Goal: Find specific page/section: Find specific page/section

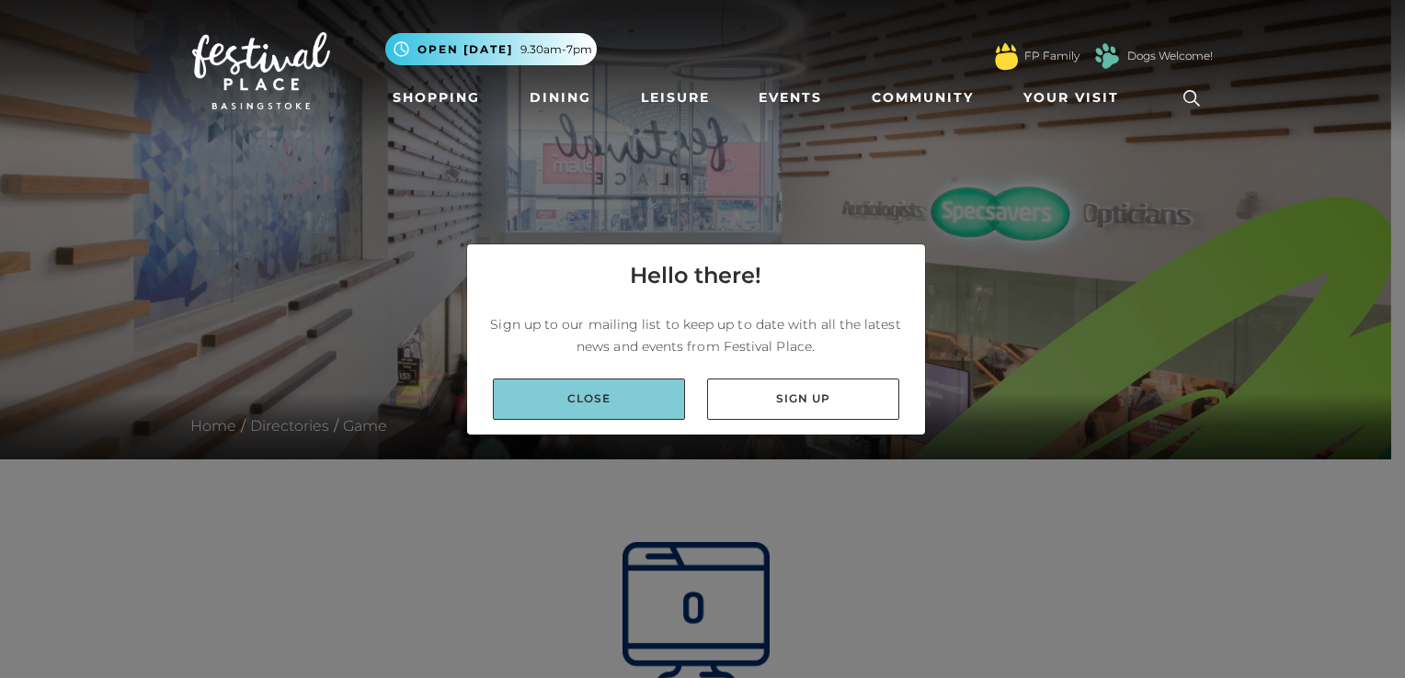
click at [616, 408] on link "Close" at bounding box center [589, 399] width 192 height 41
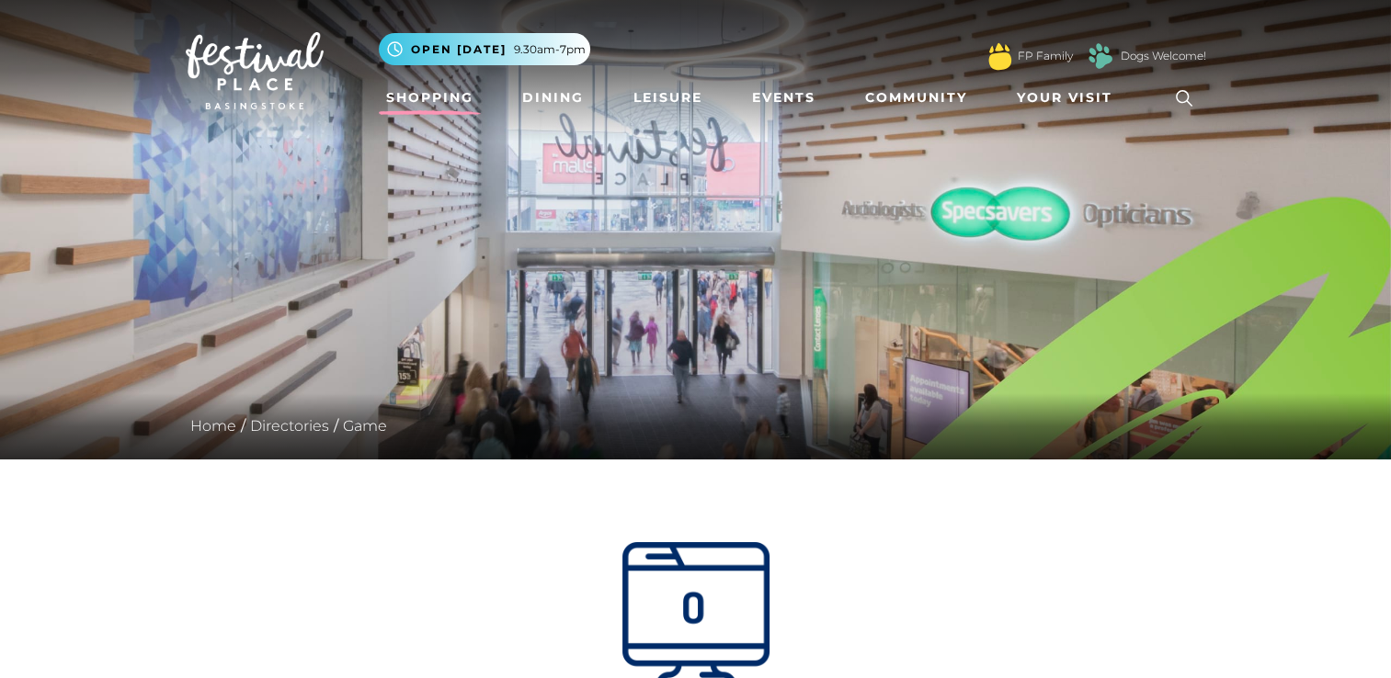
click at [432, 97] on link "Shopping" at bounding box center [430, 98] width 102 height 34
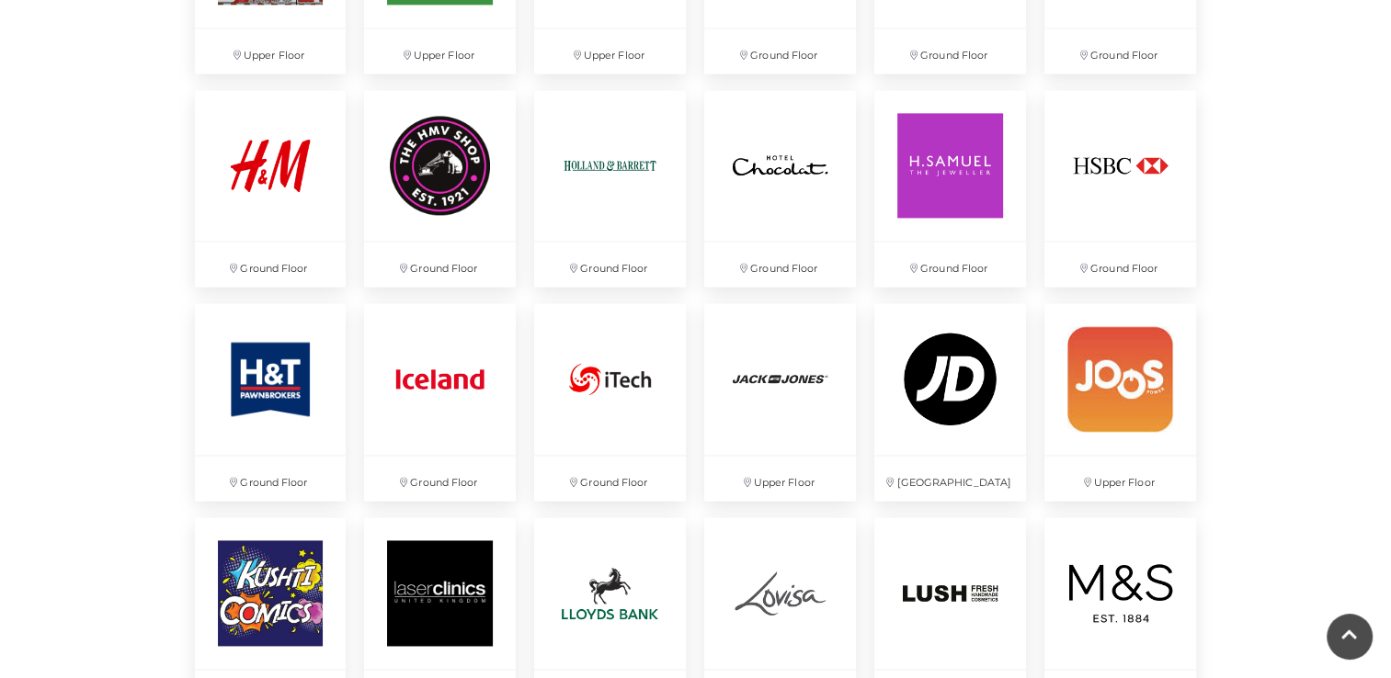
scroll to position [2850, 0]
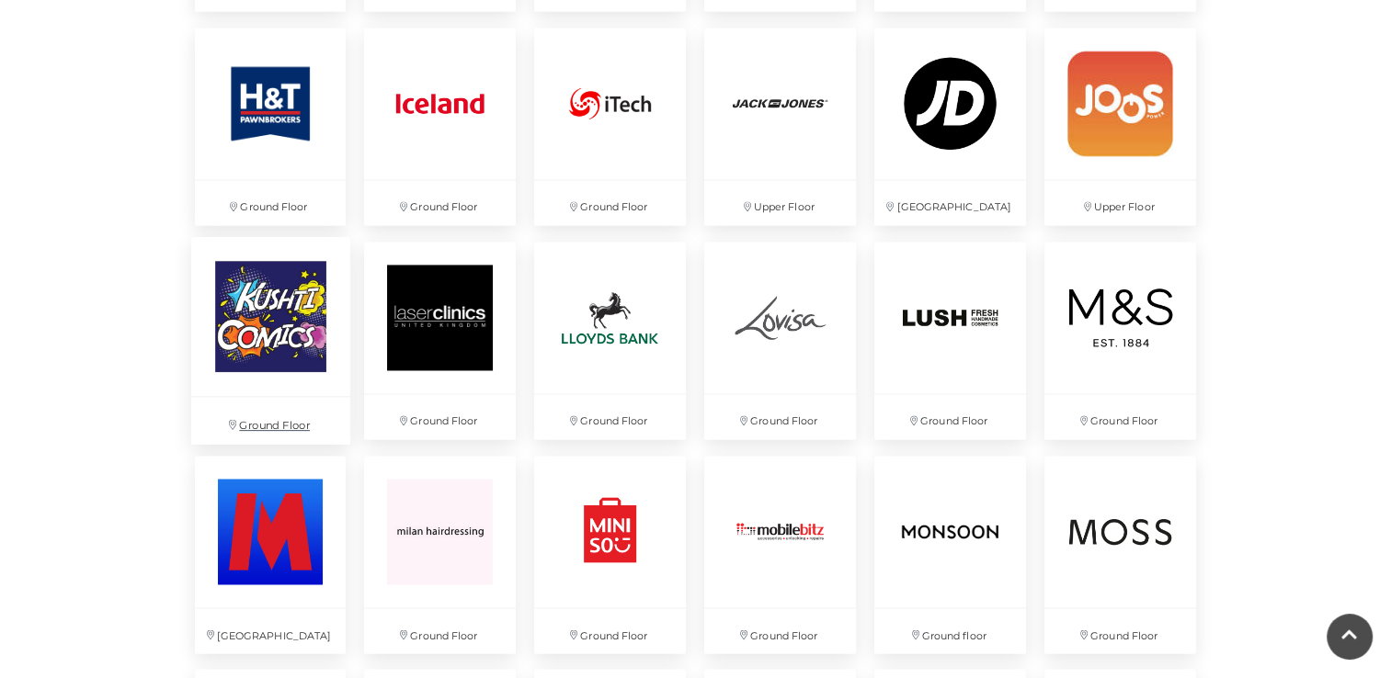
click at [267, 317] on img at bounding box center [269, 316] width 159 height 159
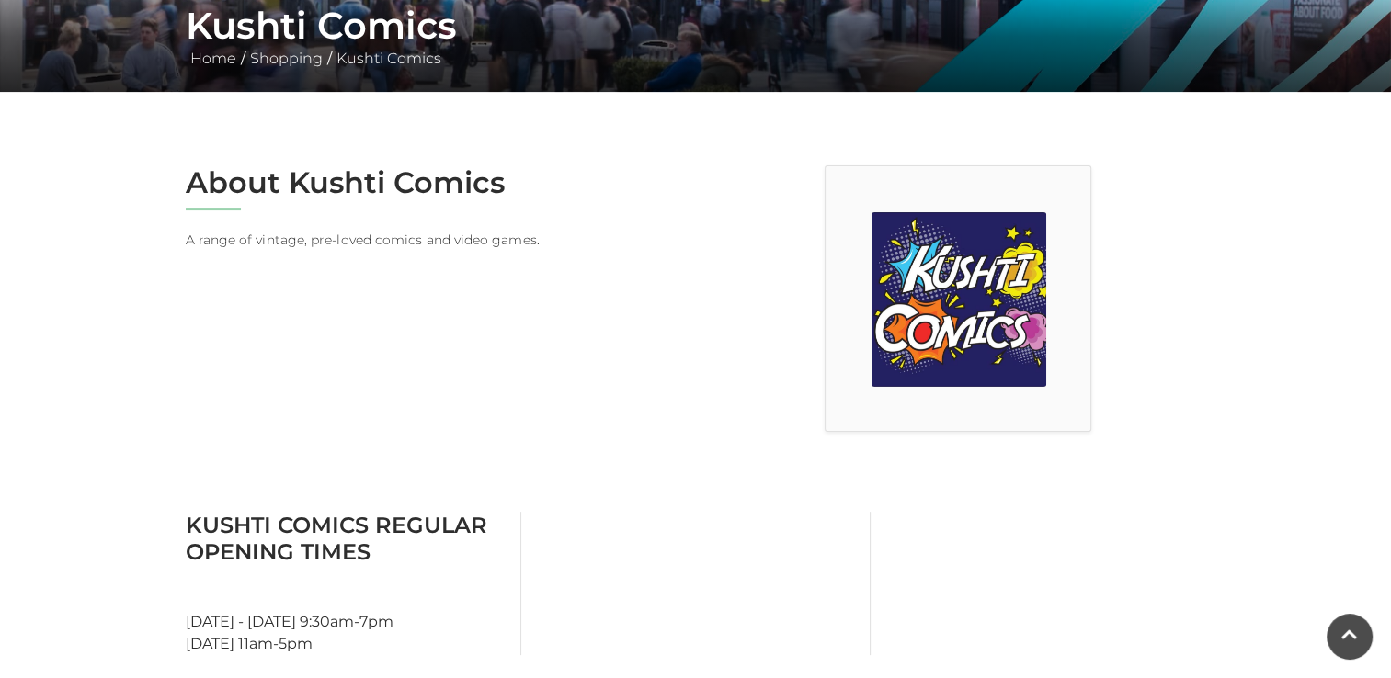
scroll to position [735, 0]
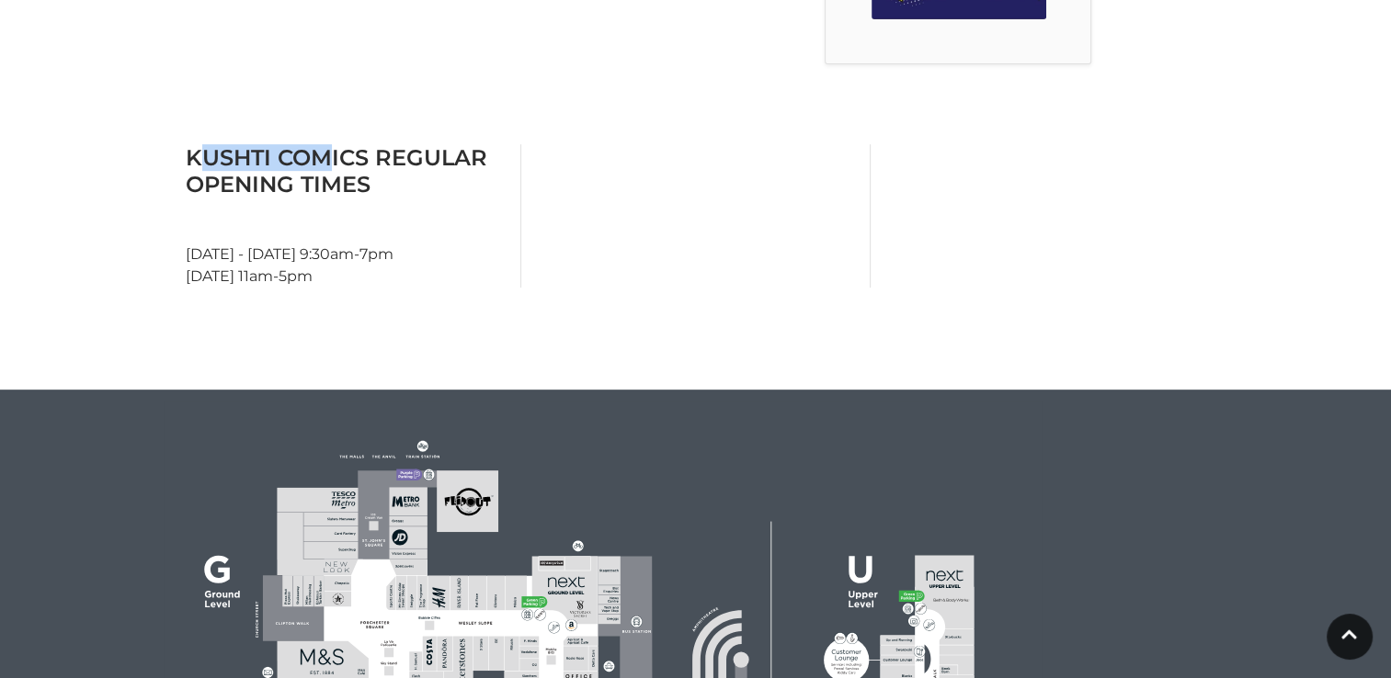
drag, startPoint x: 199, startPoint y: 156, endPoint x: 322, endPoint y: 166, distance: 123.6
click at [322, 166] on h3 "Kushti Comics Regular Opening Times" at bounding box center [346, 170] width 321 height 53
drag, startPoint x: 179, startPoint y: 164, endPoint x: 365, endPoint y: 166, distance: 185.7
click at [365, 166] on div "Kushti Comics Regular Opening Times Monday - Saturday 9:30am-7pm Sunday 11am-5pm" at bounding box center [346, 215] width 349 height 143
drag, startPoint x: 365, startPoint y: 166, endPoint x: 337, endPoint y: 166, distance: 27.6
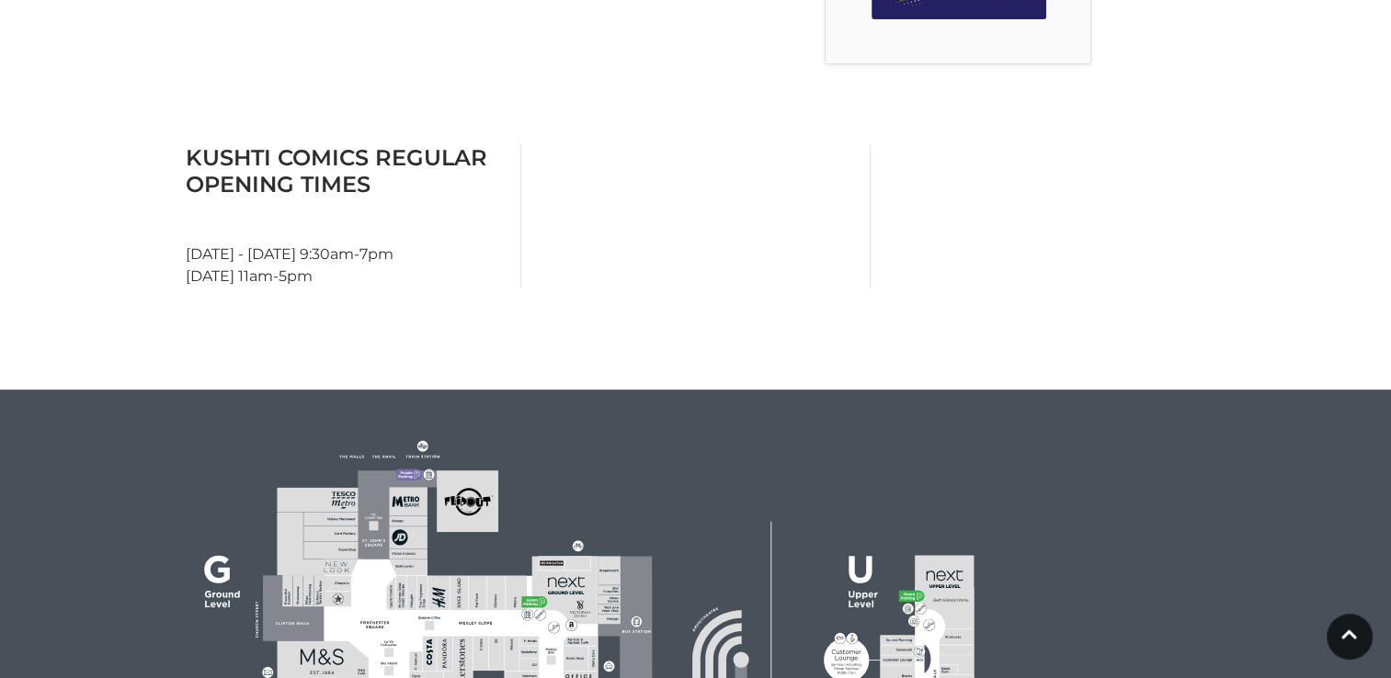
click at [830, 269] on div at bounding box center [695, 215] width 349 height 143
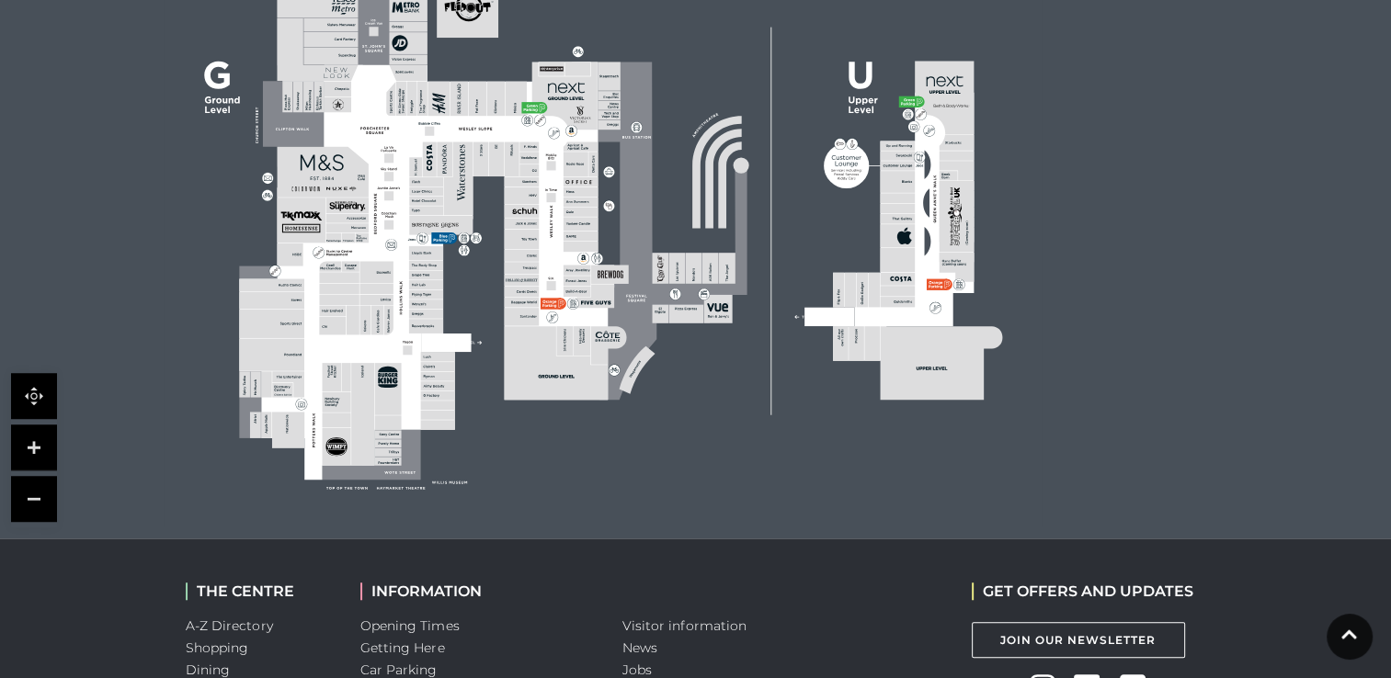
scroll to position [1123, 0]
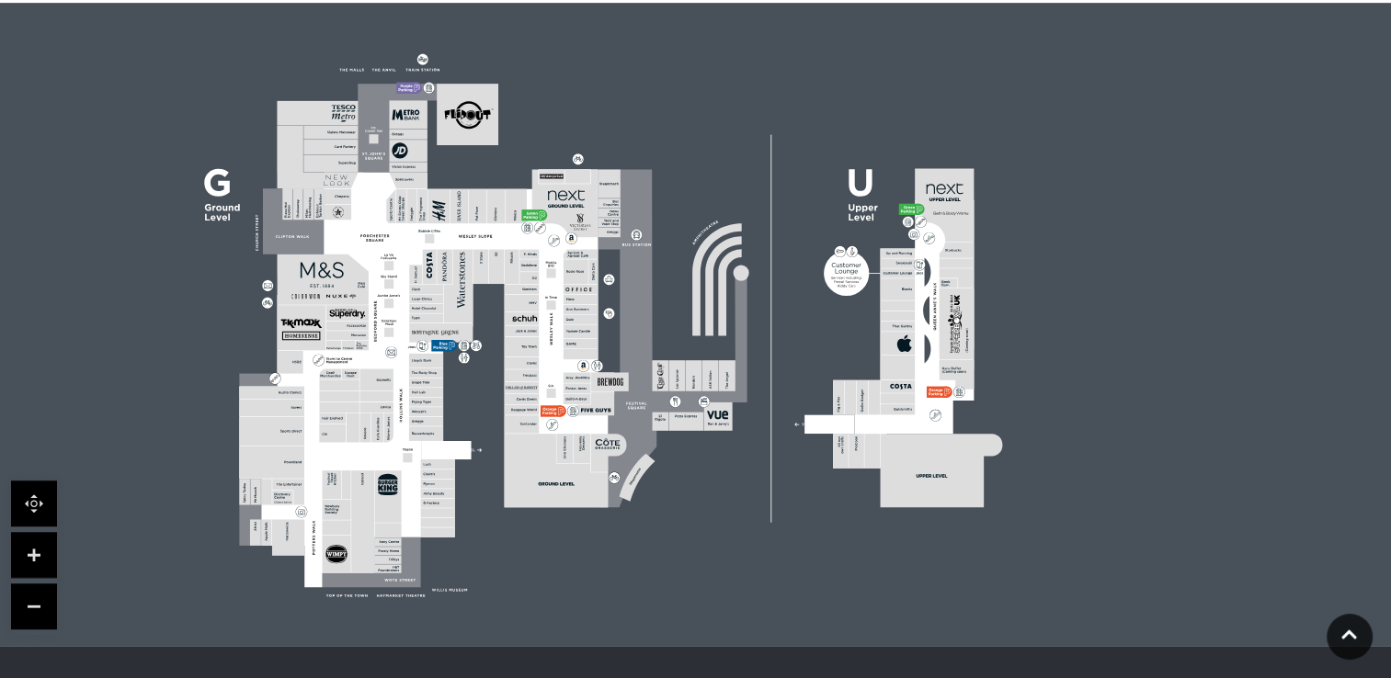
click at [29, 538] on link at bounding box center [34, 555] width 46 height 46
click at [29, 547] on link at bounding box center [34, 555] width 46 height 46
click at [94, 513] on icon at bounding box center [603, 325] width 1120 height 620
click at [22, 546] on link at bounding box center [34, 555] width 46 height 46
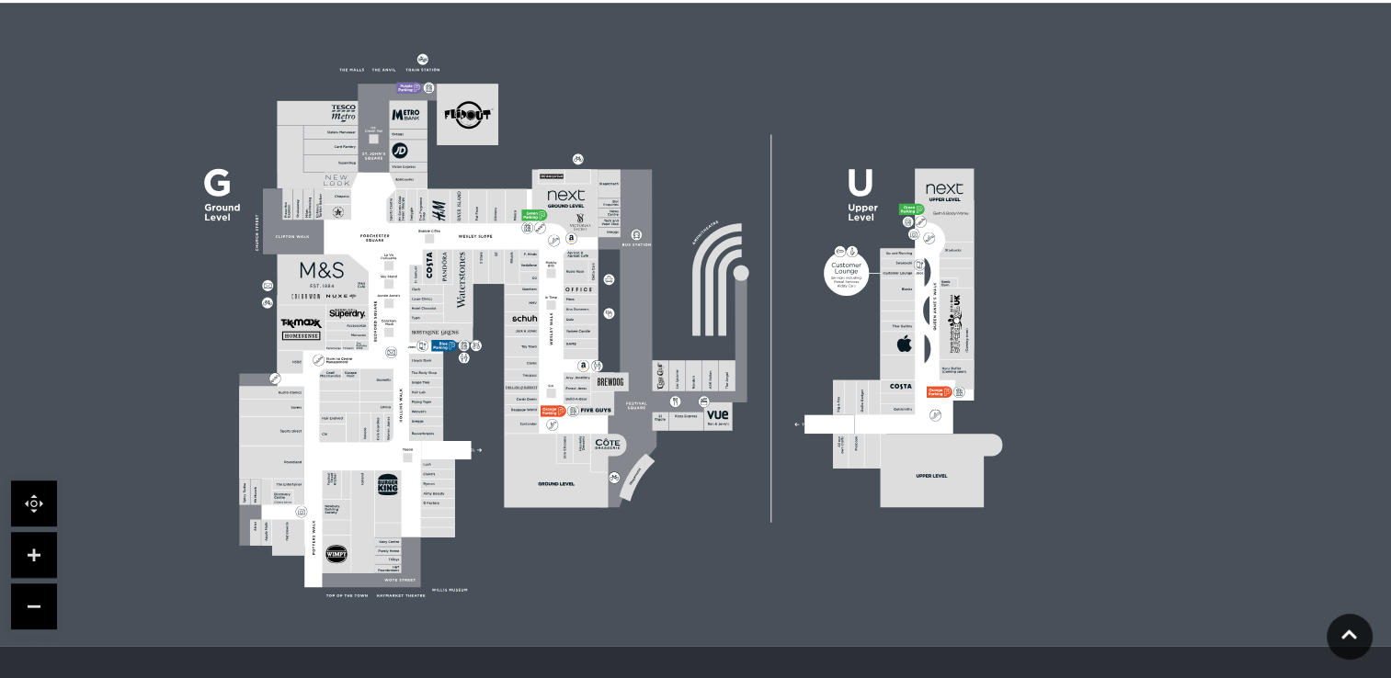
click at [22, 546] on link at bounding box center [34, 555] width 46 height 46
click at [313, 459] on polygon at bounding box center [426, 371] width 375 height 434
click at [40, 607] on link at bounding box center [34, 607] width 46 height 46
click at [19, 554] on link at bounding box center [34, 555] width 46 height 46
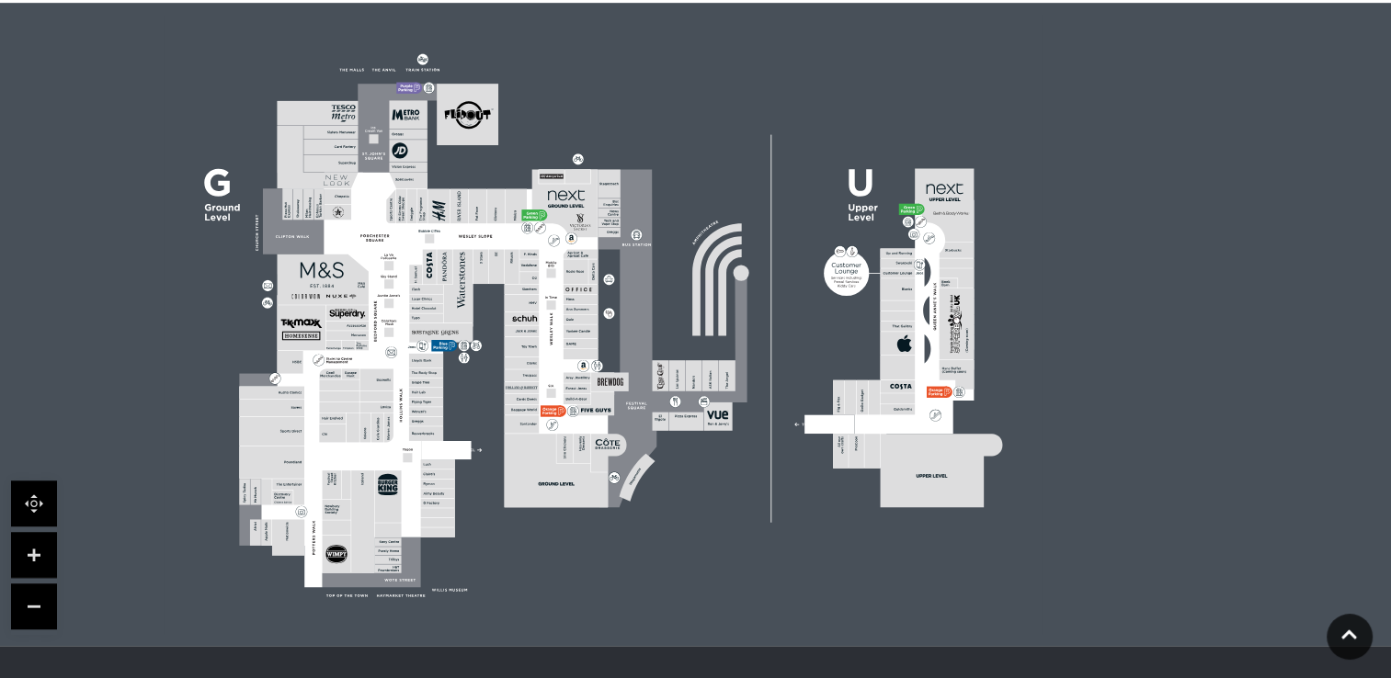
click at [19, 554] on link at bounding box center [34, 555] width 46 height 46
click at [36, 503] on link at bounding box center [34, 504] width 46 height 46
click at [507, 428] on rect at bounding box center [522, 424] width 35 height 17
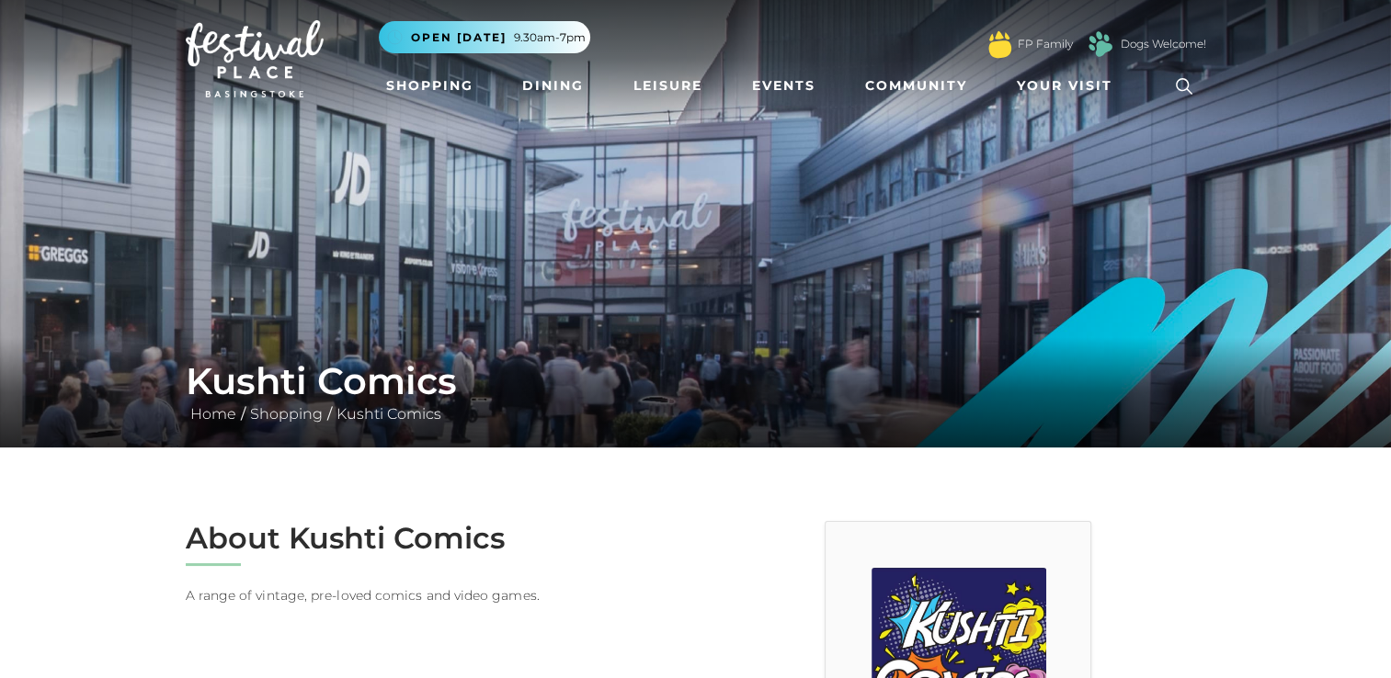
scroll to position [92, 0]
